Goal: Communication & Community: Answer question/provide support

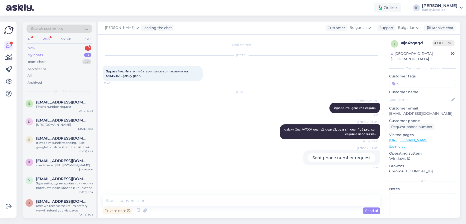
scroll to position [11, 0]
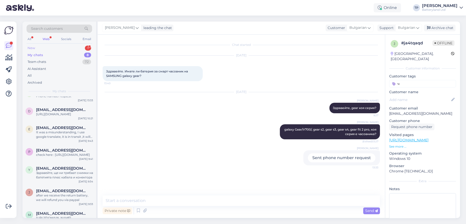
click at [84, 47] on div "New 1" at bounding box center [60, 48] width 66 height 7
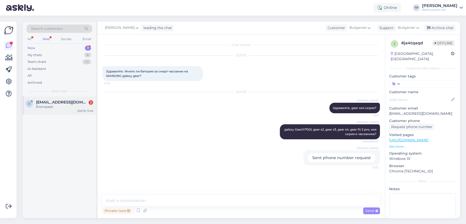
click at [65, 101] on span "[EMAIL_ADDRESS][DOMAIN_NAME]" at bounding box center [62, 102] width 52 height 5
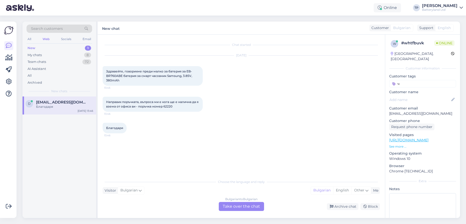
click at [170, 107] on span "Направих поръчката, въпроса ми е кога ще е налична да я взема от офиса ви - пор…" at bounding box center [152, 104] width 93 height 8
copy div "62220 13:46"
drag, startPoint x: 233, startPoint y: 206, endPoint x: 228, endPoint y: 204, distance: 5.1
click at [233, 206] on div "Bulgarian to Bulgarian Take over the chat" at bounding box center [241, 206] width 45 height 9
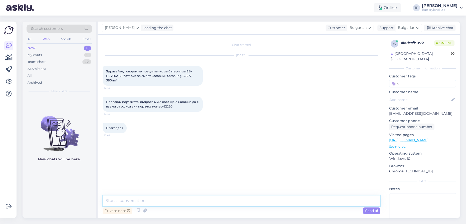
click at [147, 196] on textarea at bounding box center [241, 200] width 277 height 11
type textarea "Здравейте, в момента е налична батерията,заповядайте"
